Goal: Task Accomplishment & Management: Use online tool/utility

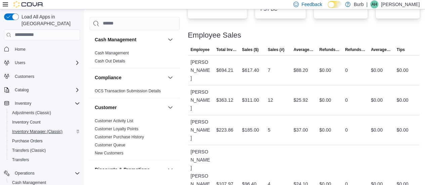
scroll to position [355, 0]
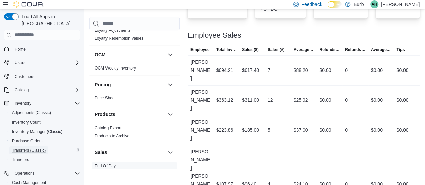
click at [29, 148] on span "Transfers (Classic)" at bounding box center [29, 150] width 34 height 5
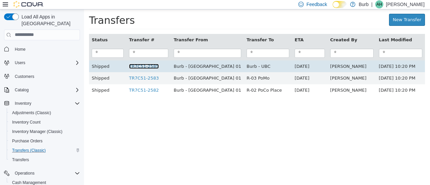
click at [153, 64] on link "TR7C51-2585" at bounding box center [144, 65] width 30 height 5
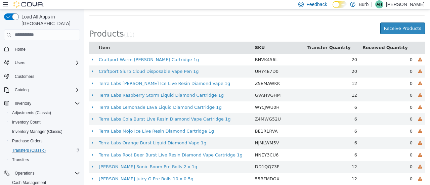
scroll to position [188, 0]
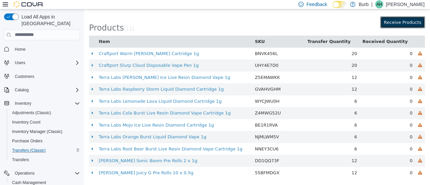
click at [403, 22] on button "Receive Products" at bounding box center [402, 22] width 45 height 12
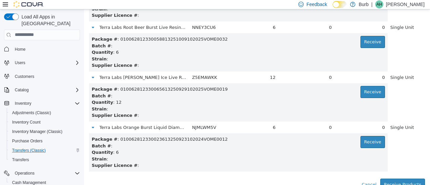
scroll to position [474, 0]
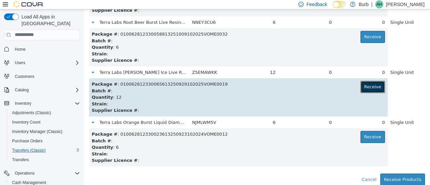
click at [367, 85] on button "Receive" at bounding box center [372, 87] width 24 height 12
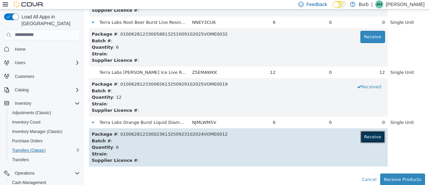
click at [361, 137] on button "Receive" at bounding box center [372, 137] width 24 height 12
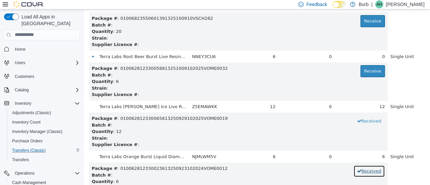
scroll to position [429, 0]
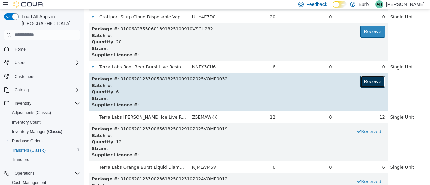
click at [366, 85] on button "Receive" at bounding box center [372, 81] width 24 height 12
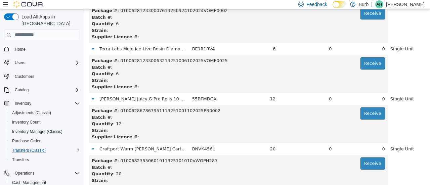
scroll to position [151, 0]
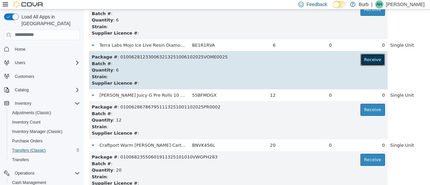
click at [363, 62] on button "Receive" at bounding box center [372, 59] width 24 height 12
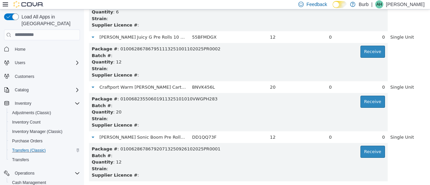
scroll to position [211, 0]
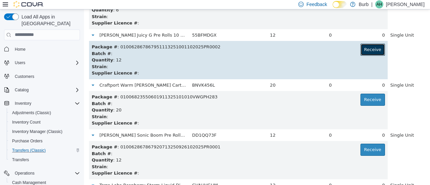
click at [360, 49] on button "Receive" at bounding box center [372, 49] width 24 height 12
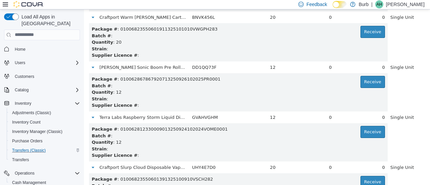
scroll to position [279, 0]
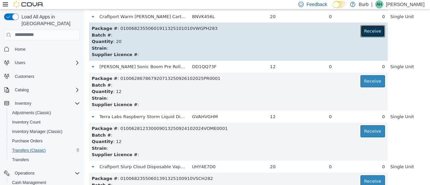
click at [360, 33] on button "Receive" at bounding box center [372, 31] width 24 height 12
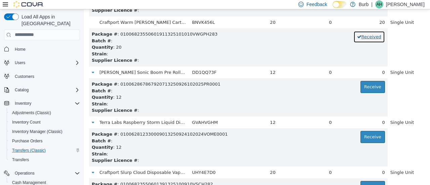
scroll to position [272, 0]
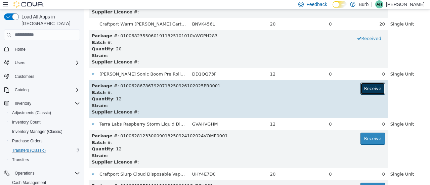
click at [363, 90] on button "Receive" at bounding box center [372, 88] width 24 height 12
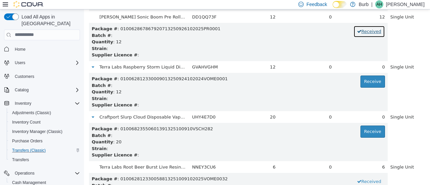
scroll to position [328, 0]
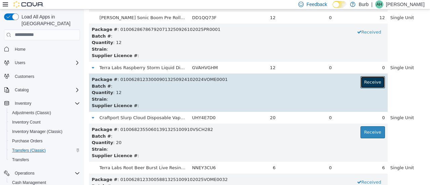
click at [360, 85] on button "Receive" at bounding box center [372, 82] width 24 height 12
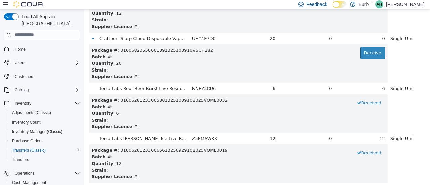
scroll to position [406, 0]
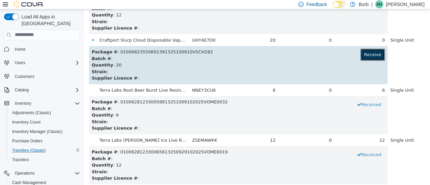
click at [361, 55] on button "Receive" at bounding box center [372, 54] width 24 height 12
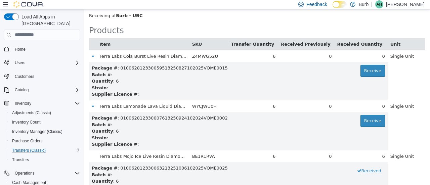
scroll to position [44, 0]
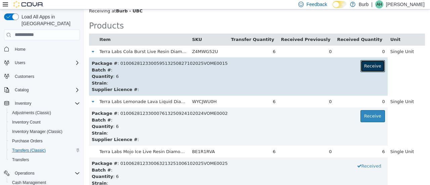
click at [368, 67] on button "Receive" at bounding box center [372, 66] width 24 height 12
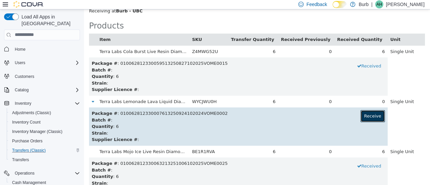
click at [362, 115] on button "Receive" at bounding box center [372, 116] width 24 height 12
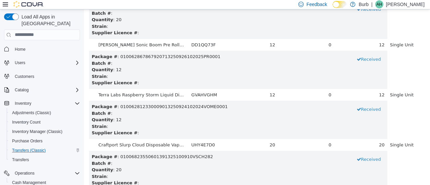
scroll to position [474, 0]
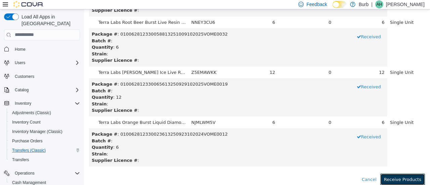
click at [394, 176] on button "Receive Products" at bounding box center [402, 179] width 45 height 12
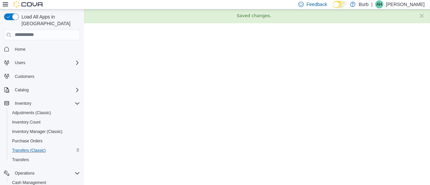
scroll to position [0, 0]
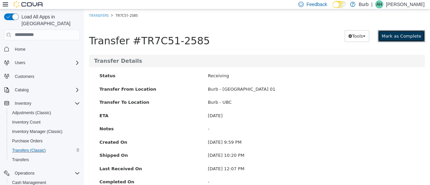
click at [408, 34] on span "Mark as Complete" at bounding box center [401, 35] width 40 height 5
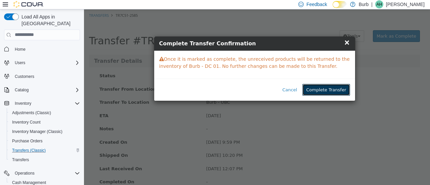
click at [328, 91] on button "Complete Transfer" at bounding box center [325, 90] width 47 height 12
